Goal: Check status: Check status

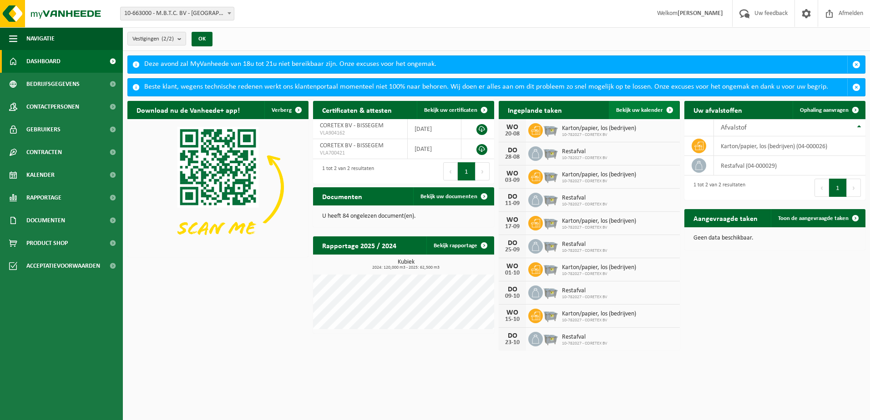
click at [640, 110] on span "Bekijk uw kalender" at bounding box center [639, 110] width 47 height 6
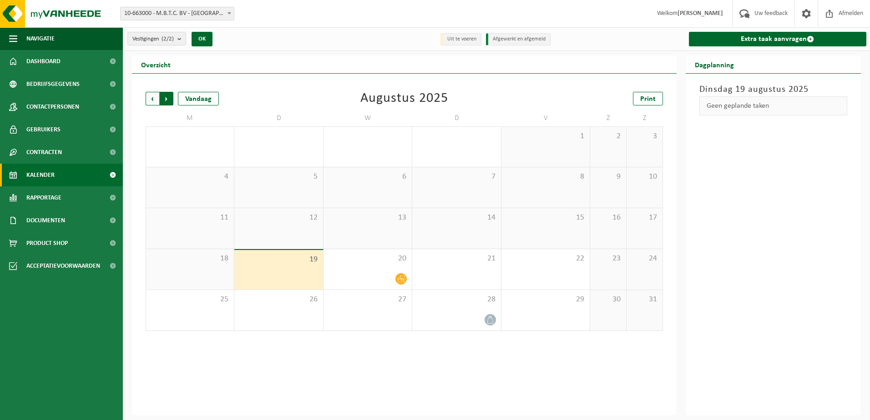
click at [151, 101] on span "Vorige" at bounding box center [153, 99] width 14 height 14
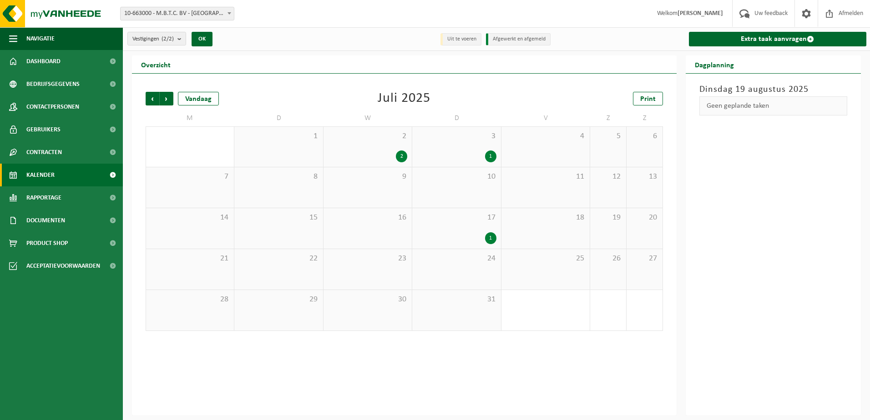
click at [401, 155] on div "2" at bounding box center [401, 157] width 11 height 12
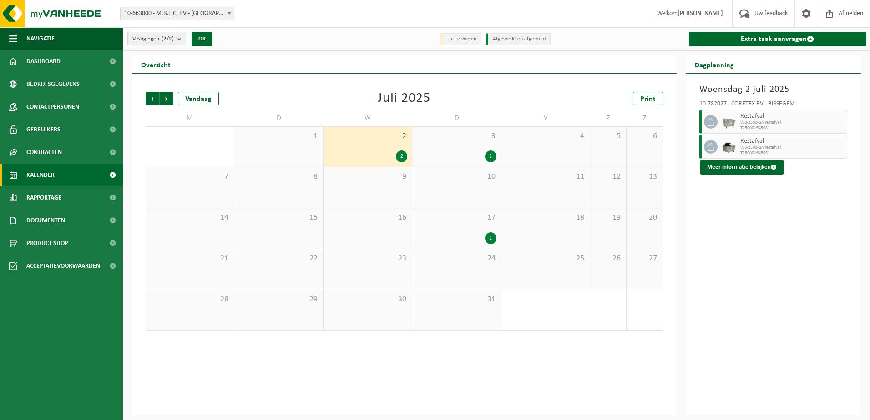
click at [493, 156] on div "1" at bounding box center [490, 157] width 11 height 12
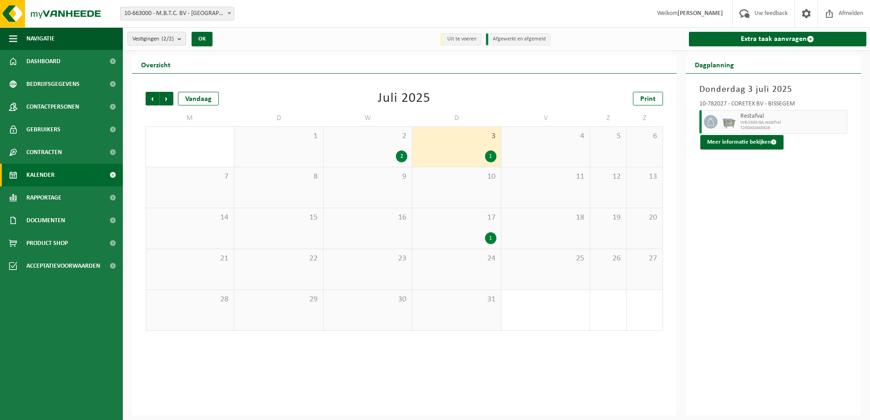
click at [495, 234] on div "1" at bounding box center [490, 238] width 11 height 12
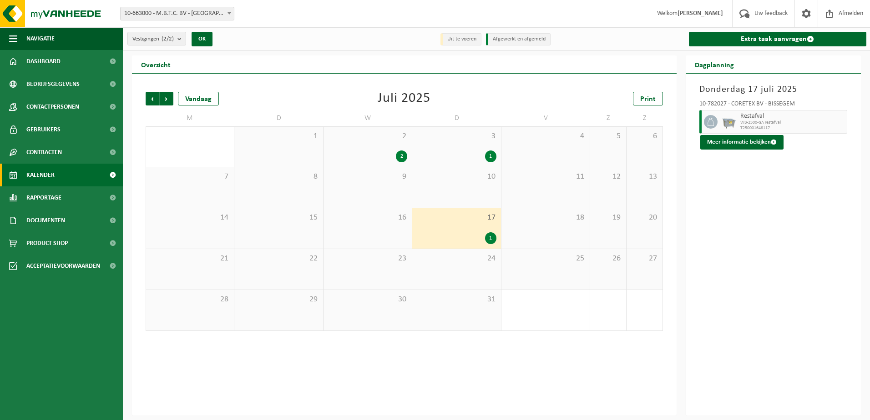
click at [494, 235] on div "1" at bounding box center [490, 238] width 11 height 12
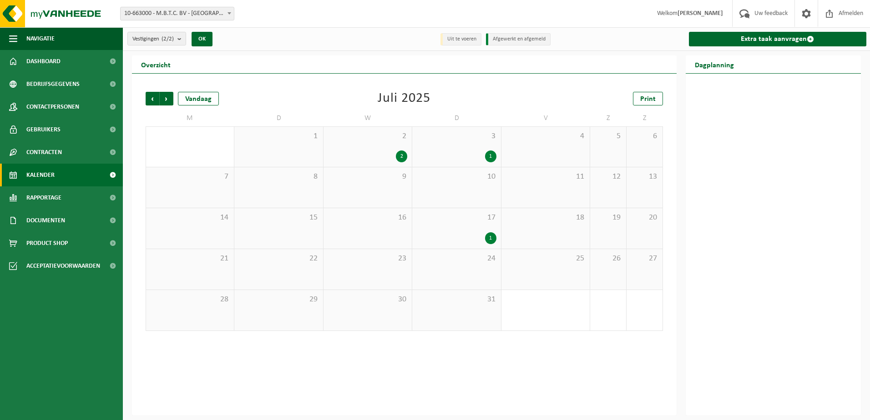
click at [494, 235] on div "1" at bounding box center [490, 238] width 11 height 12
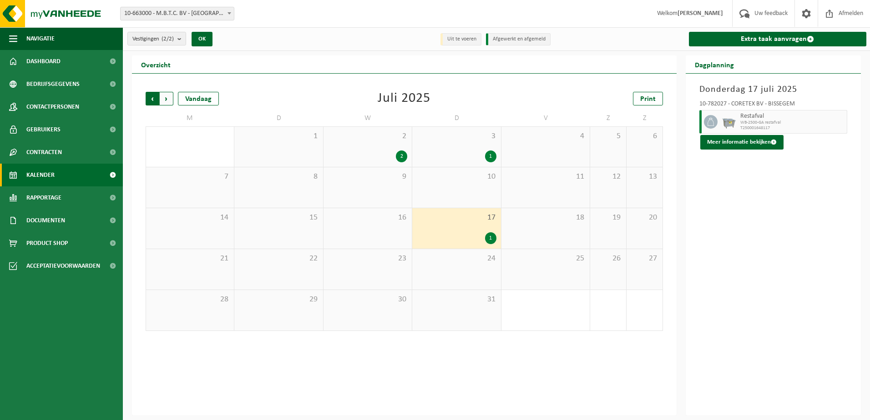
click at [165, 97] on span "Volgende" at bounding box center [167, 99] width 14 height 14
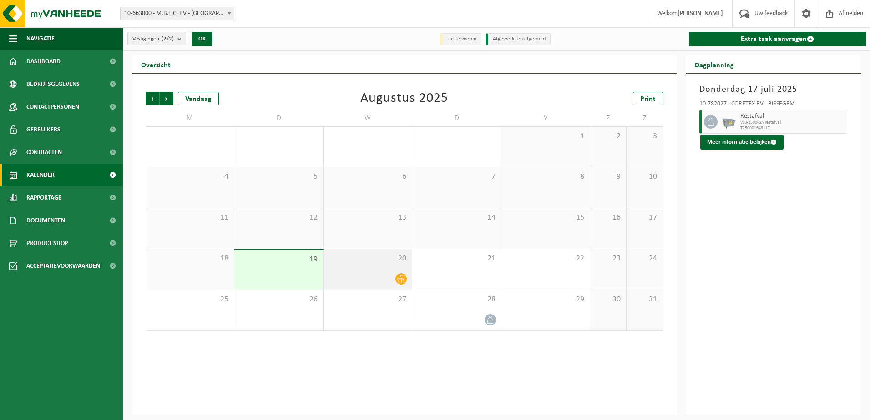
click at [402, 279] on icon at bounding box center [401, 279] width 8 height 7
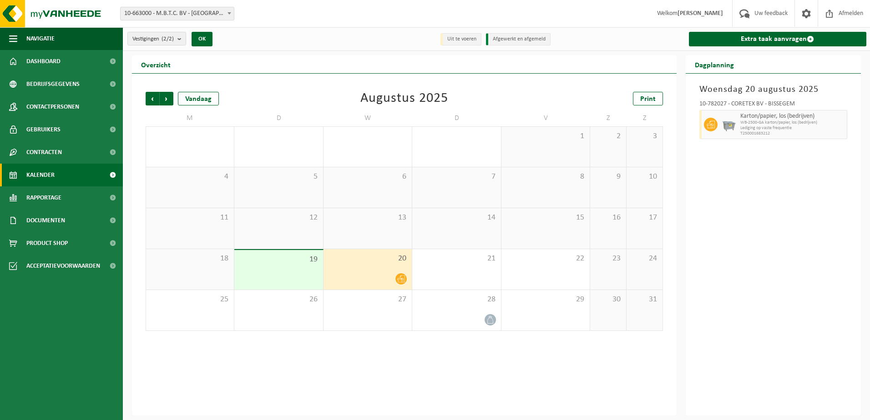
click at [403, 278] on icon at bounding box center [401, 279] width 8 height 7
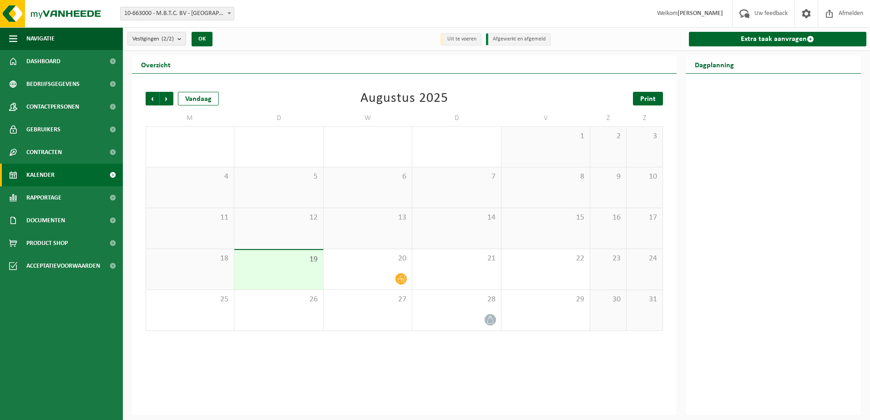
click at [649, 97] on span "Print" at bounding box center [647, 99] width 15 height 7
click at [168, 94] on span "Volgende" at bounding box center [167, 99] width 14 height 14
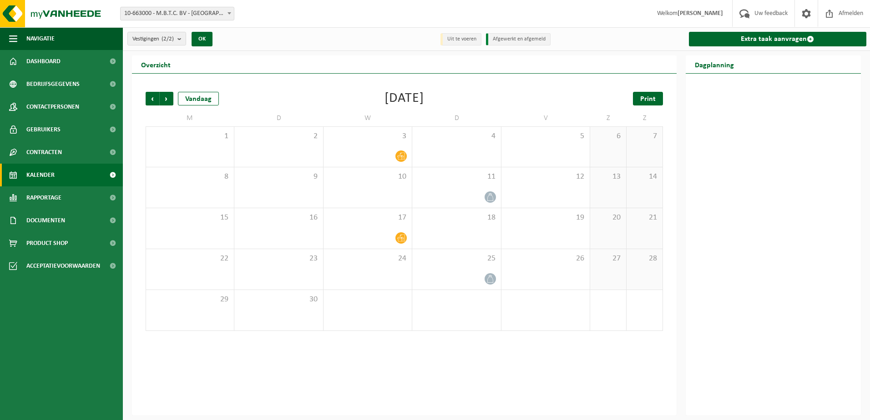
drag, startPoint x: 636, startPoint y: 90, endPoint x: 635, endPoint y: 97, distance: 7.4
click at [636, 90] on div "Vorige Volgende Vandaag September 2025 Print M D W D V Z Z 1 2 3 4 5 6 7 8 9 10…" at bounding box center [404, 211] width 526 height 257
click at [635, 98] on link "Print" at bounding box center [648, 99] width 30 height 14
click at [169, 97] on span "Volgende" at bounding box center [167, 99] width 14 height 14
click at [658, 99] on link "Print" at bounding box center [648, 99] width 30 height 14
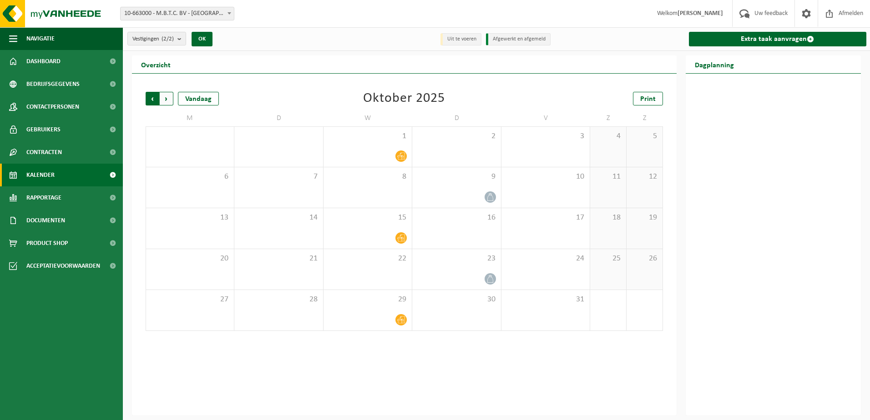
click at [163, 96] on span "Volgende" at bounding box center [167, 99] width 14 height 14
click at [149, 96] on span "Vorige" at bounding box center [153, 99] width 14 height 14
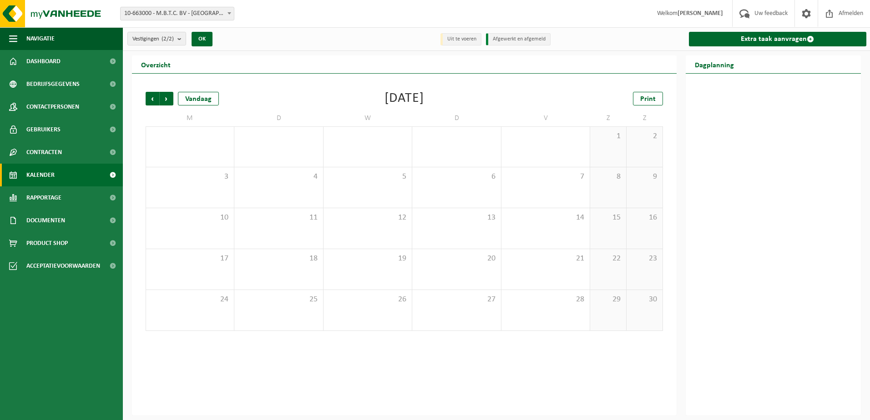
click at [149, 96] on span "Vorige" at bounding box center [153, 99] width 14 height 14
